Goal: Check status: Check status

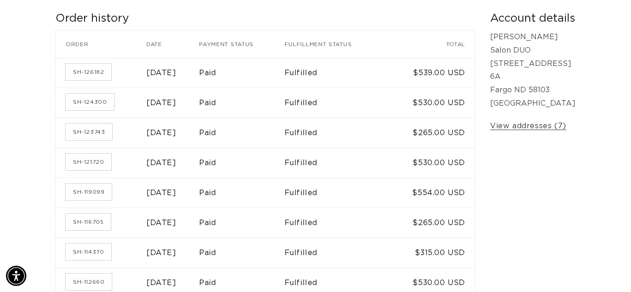
scroll to position [0, 1131]
click at [108, 222] on link "SH-116705" at bounding box center [88, 222] width 45 height 17
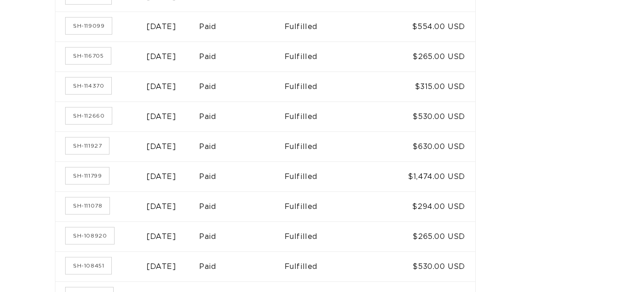
scroll to position [0, 566]
click at [81, 181] on link "SH-111799" at bounding box center [87, 176] width 43 height 17
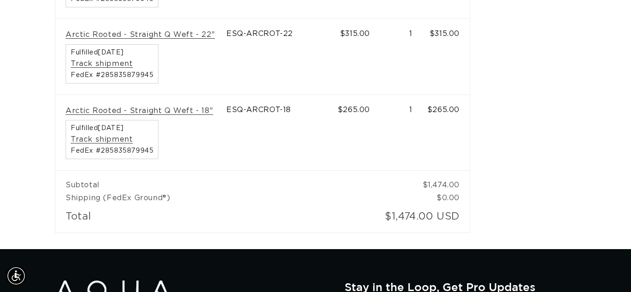
scroll to position [0, 1131]
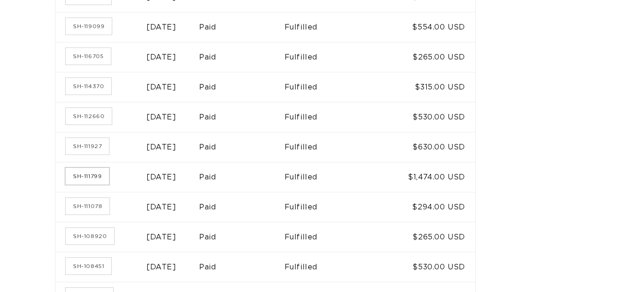
click at [77, 178] on link "SH-111799" at bounding box center [87, 176] width 43 height 17
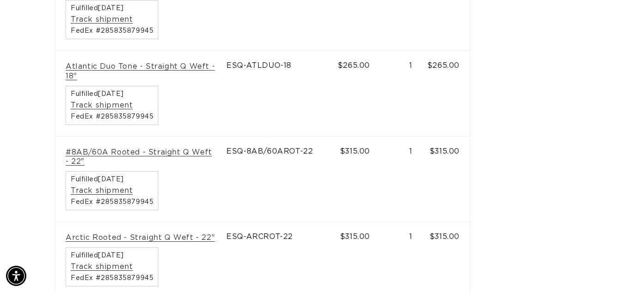
scroll to position [0, 566]
